Goal: Find specific page/section: Find specific page/section

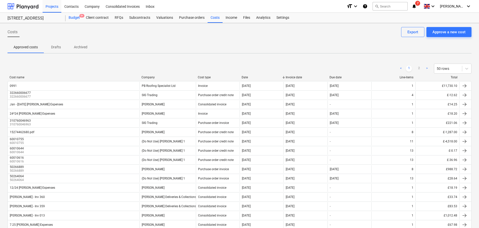
click at [71, 19] on div "Budget 9+" at bounding box center [74, 18] width 17 height 10
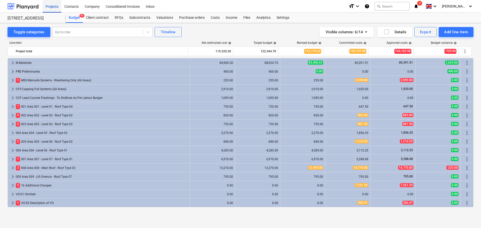
click at [55, 6] on div "Projects" at bounding box center [52, 6] width 19 height 13
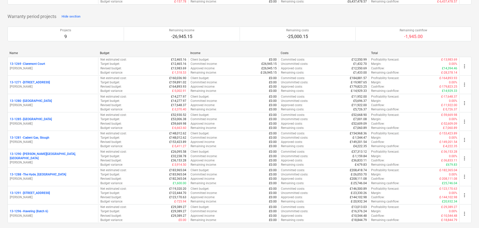
scroll to position [777, 0]
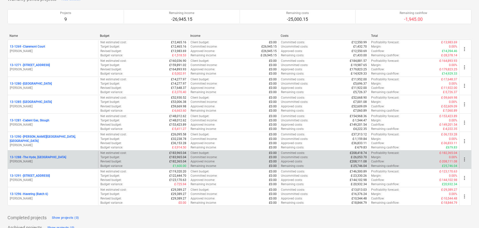
click at [38, 158] on p "13-1288 - The Hyde, [GEOGRAPHIC_DATA]" at bounding box center [38, 157] width 56 height 4
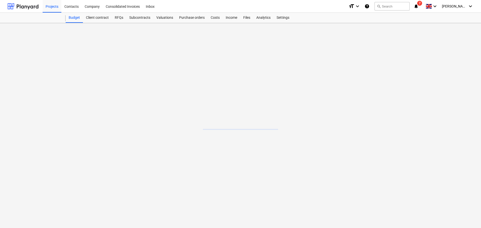
click at [38, 158] on main at bounding box center [240, 125] width 481 height 205
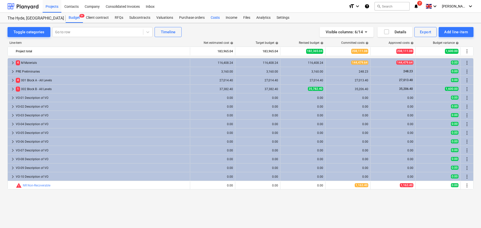
click at [218, 16] on div "Costs" at bounding box center [215, 18] width 15 height 10
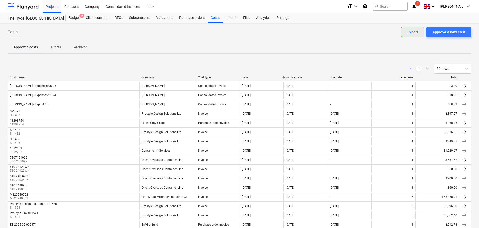
click at [415, 33] on div "Export" at bounding box center [413, 32] width 11 height 7
click at [57, 6] on div "Projects" at bounding box center [52, 6] width 19 height 13
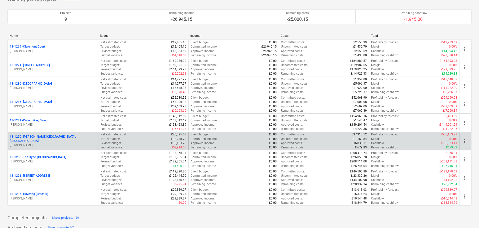
scroll to position [784, 0]
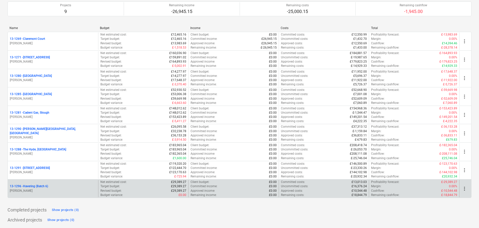
click at [38, 187] on p "13-1296 - Havering (Batch 6)" at bounding box center [29, 186] width 38 height 4
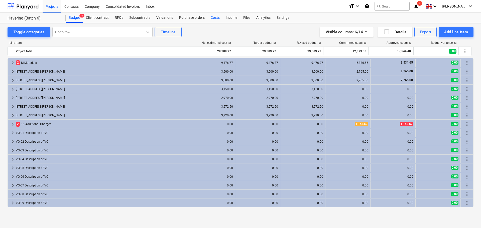
click at [214, 17] on div "Costs" at bounding box center [215, 18] width 15 height 10
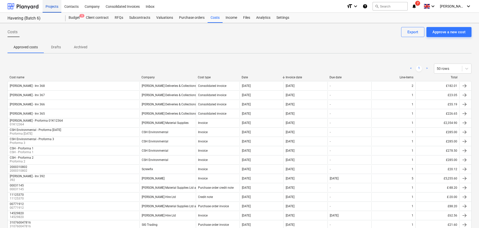
click at [48, 7] on div "Projects" at bounding box center [52, 6] width 19 height 13
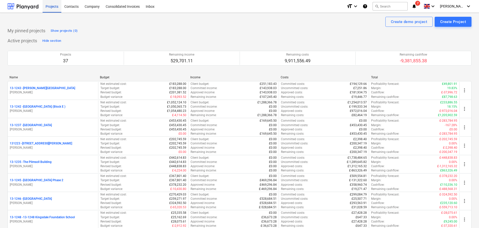
click at [51, 9] on div "Projects" at bounding box center [52, 6] width 19 height 13
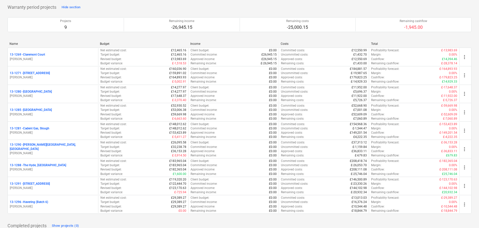
scroll to position [777, 0]
